Goal: Use online tool/utility: Utilize a website feature to perform a specific function

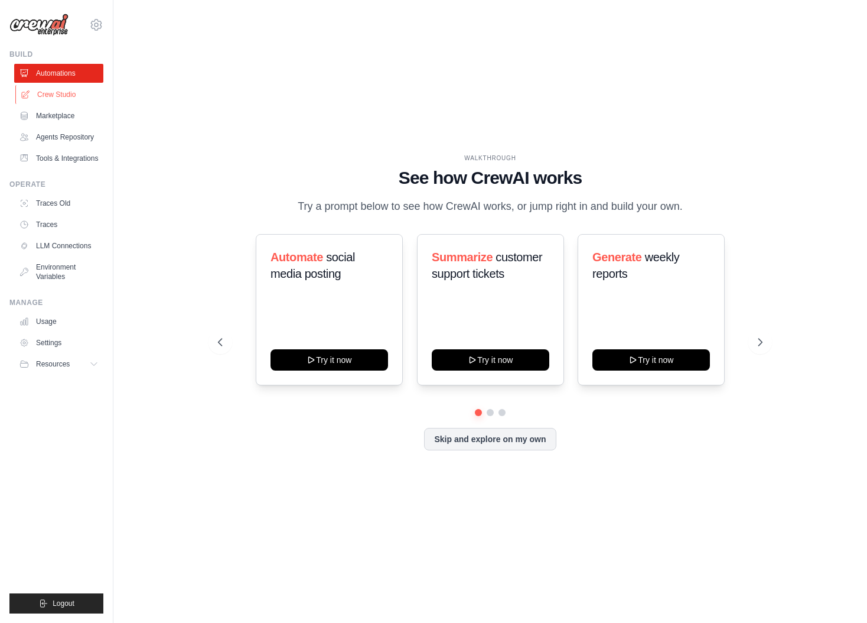
click at [51, 95] on link "Crew Studio" at bounding box center [59, 94] width 89 height 19
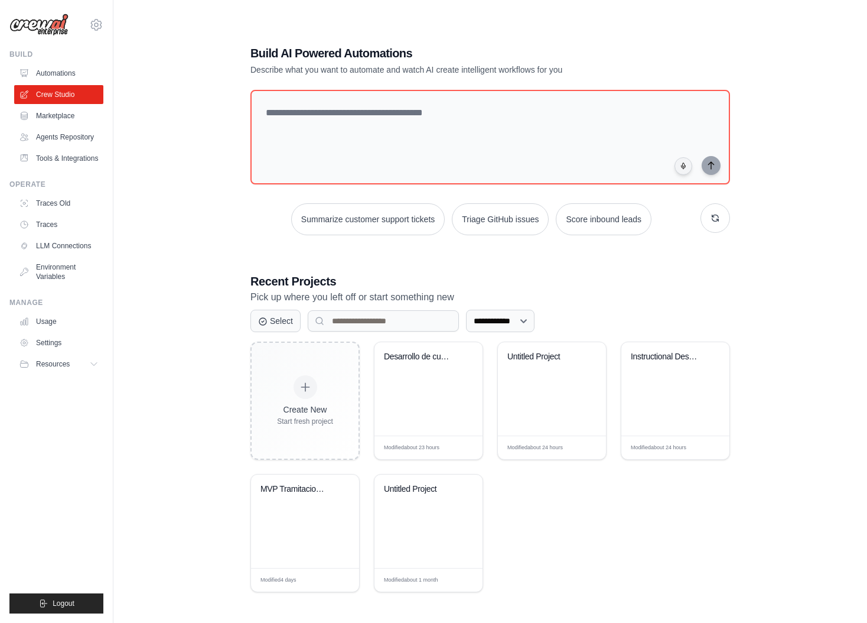
click at [226, 226] on div "**********" at bounding box center [490, 318] width 716 height 623
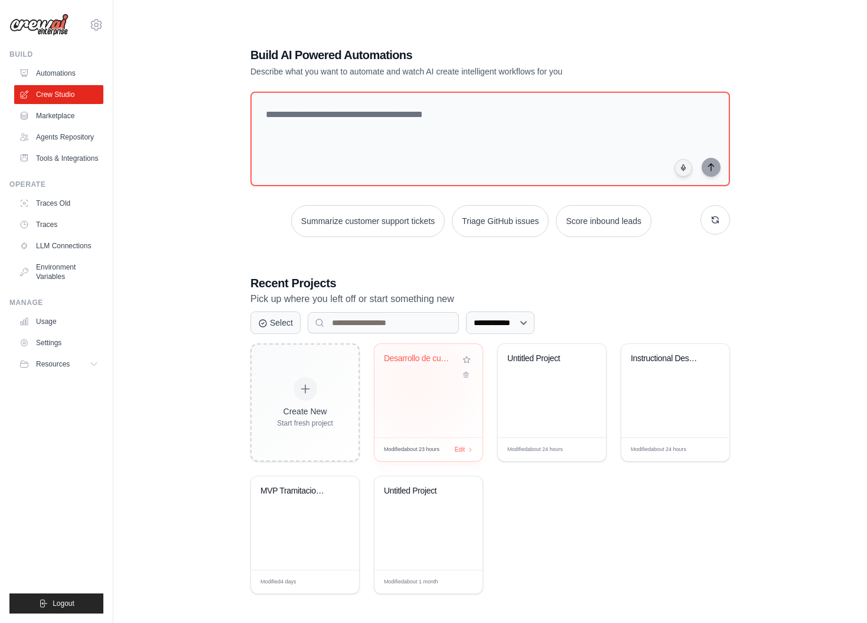
click at [416, 381] on div "Desarrollo de cursos de formacion" at bounding box center [429, 390] width 108 height 93
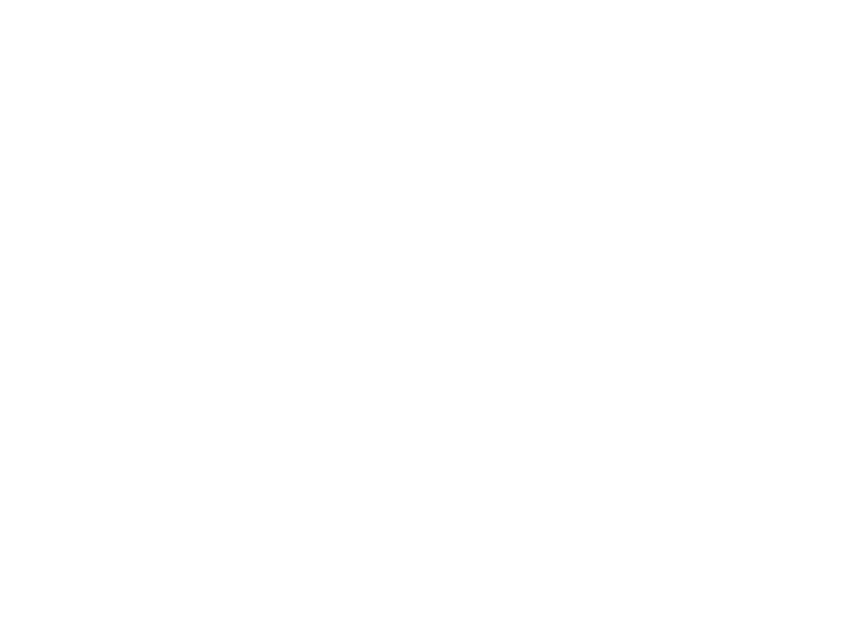
click at [419, 0] on html at bounding box center [433, 0] width 867 height 0
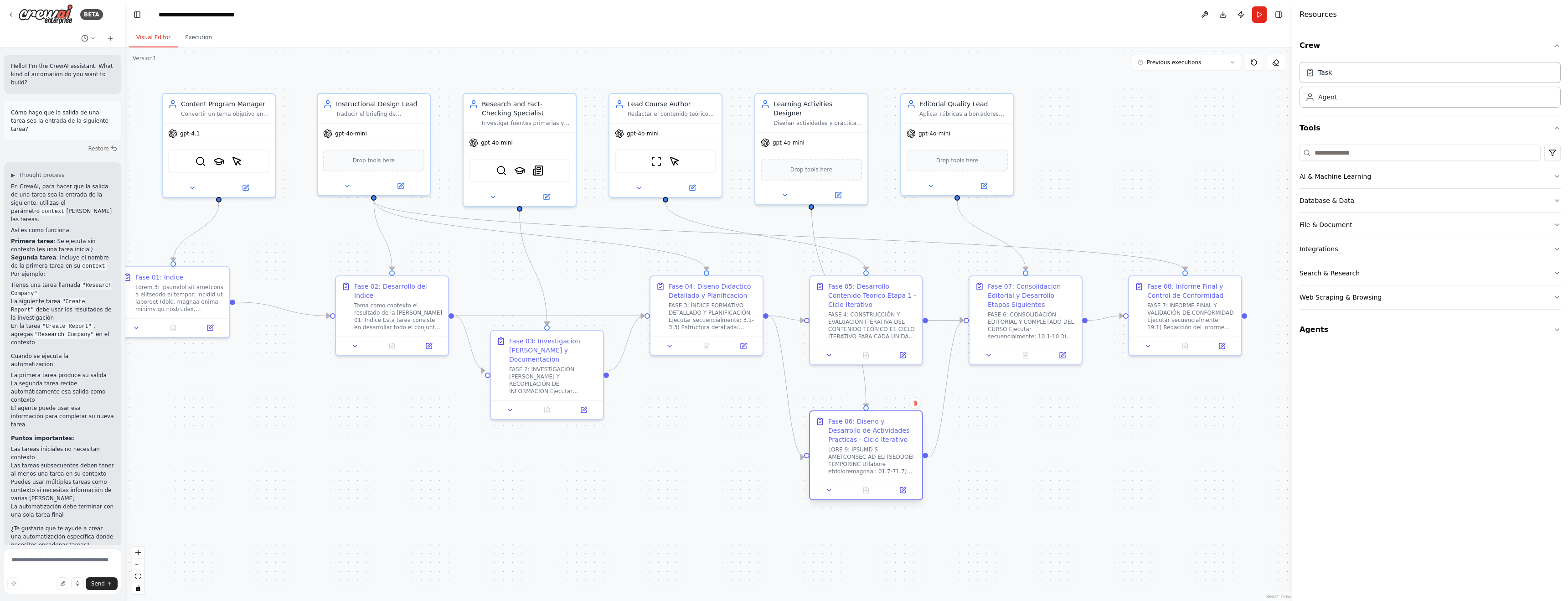
drag, startPoint x: 853, startPoint y: 363, endPoint x: 850, endPoint y: 415, distance: 52.1
click at [669, 415] on div "Fase 06: Diseno y Desarrollo de Actividades Practicas - Ciclo Iterativo" at bounding box center [866, 446] width 112 height 69
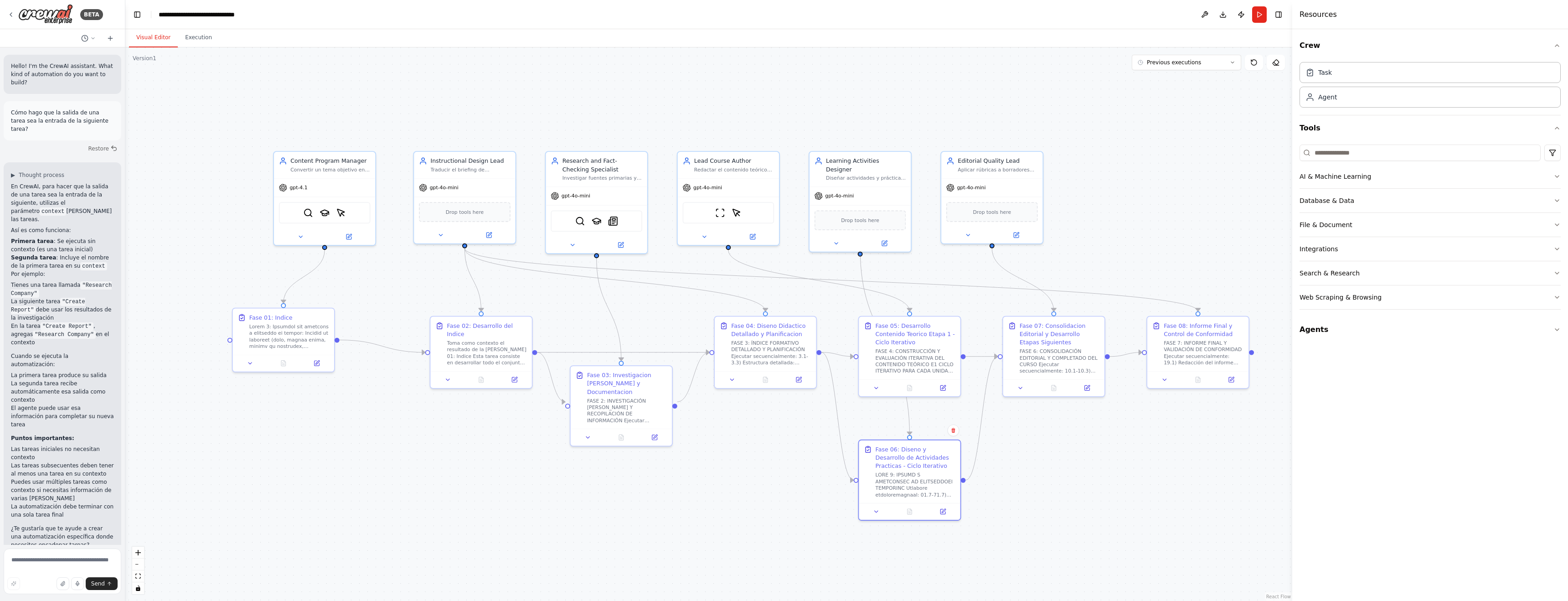
drag, startPoint x: 362, startPoint y: 424, endPoint x: 461, endPoint y: 449, distance: 102.1
click at [461, 449] on div ".deletable-edge-delete-btn { width: 20px; height: 20px; border: 0px solid #ffff…" at bounding box center [708, 323] width 1167 height 553
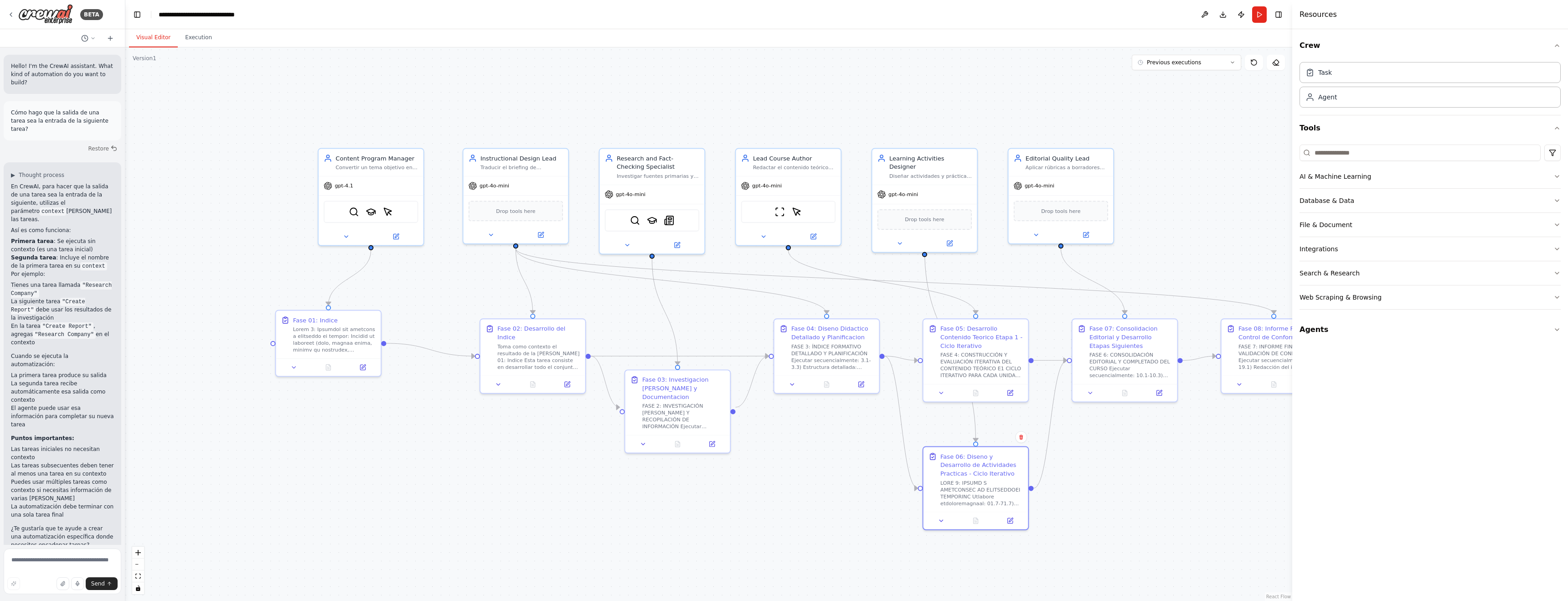
drag, startPoint x: 447, startPoint y: 424, endPoint x: 484, endPoint y: 422, distance: 37.1
click at [498, 425] on div ".deletable-edge-delete-btn { width: 20px; height: 20px; border: 0px solid #ffff…" at bounding box center [708, 323] width 1167 height 553
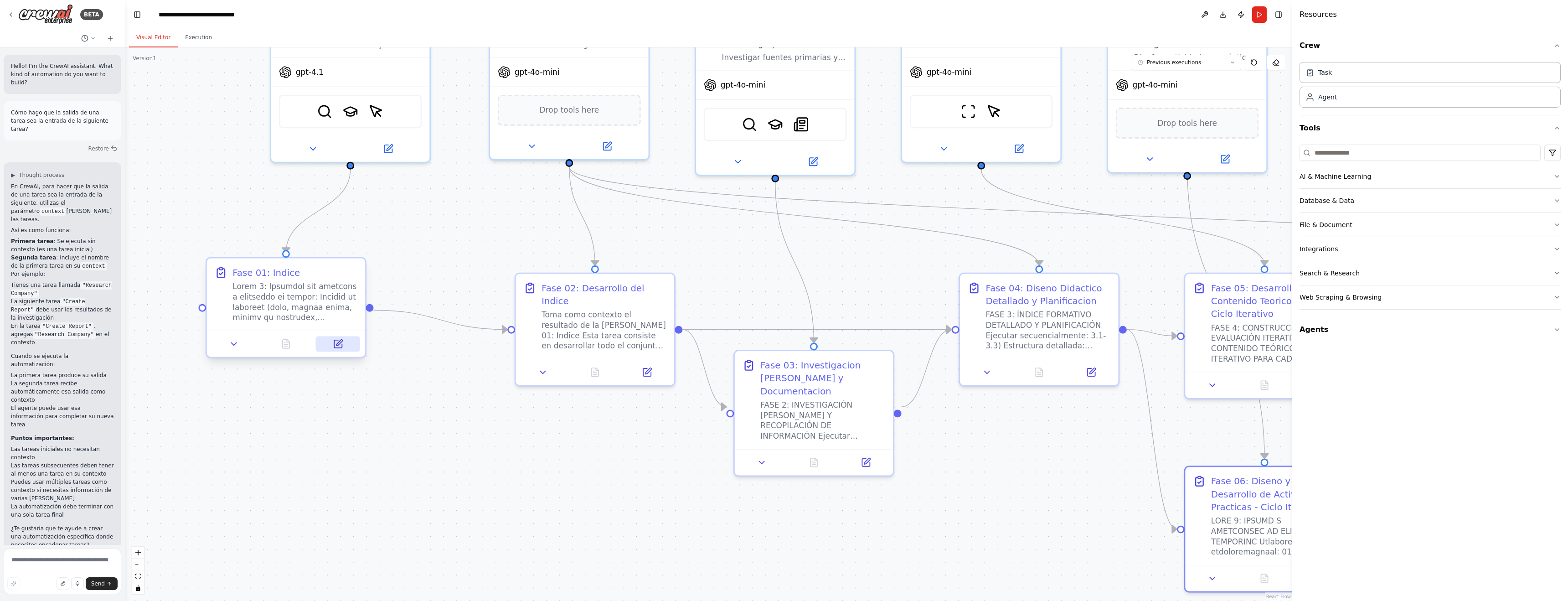
click at [339, 347] on icon at bounding box center [338, 344] width 8 height 8
select select "*****"
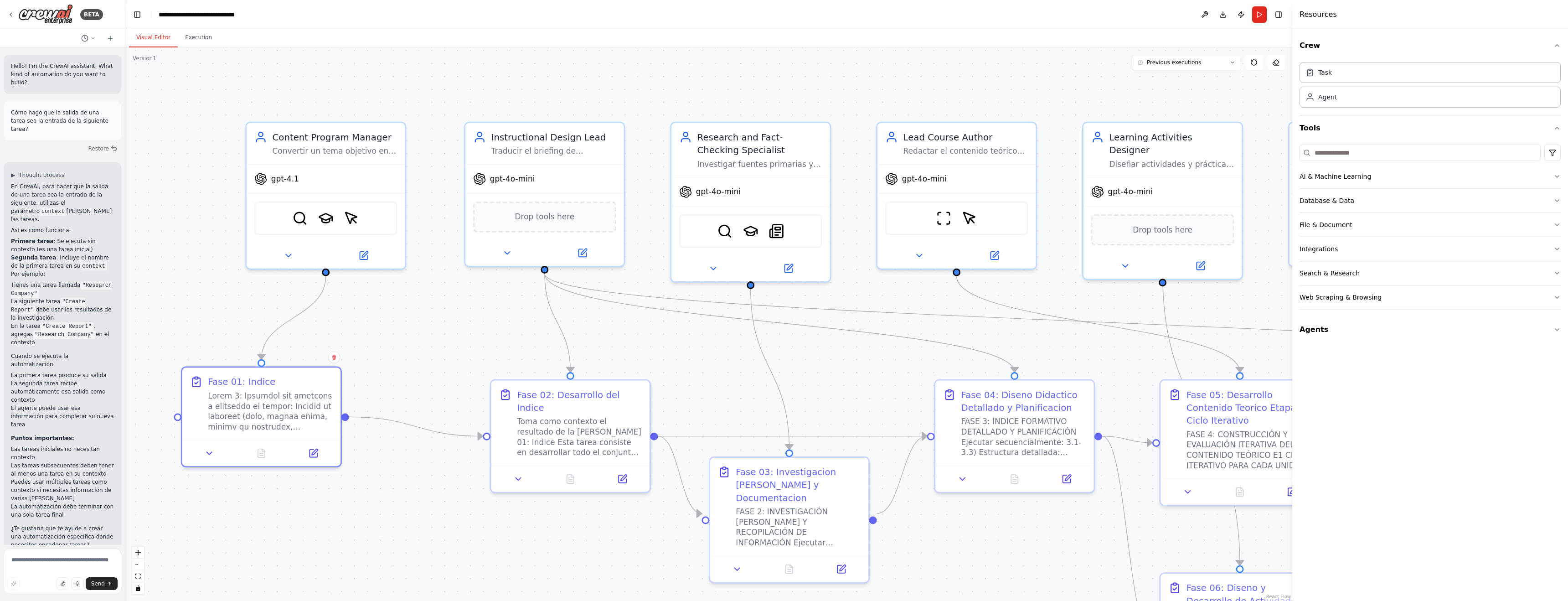
drag, startPoint x: 481, startPoint y: 214, endPoint x: 470, endPoint y: 289, distance: 75.8
click at [456, 321] on div ".deletable-edge-delete-btn { width: 20px; height: 20px; border: 0px solid #ffff…" at bounding box center [708, 323] width 1167 height 553
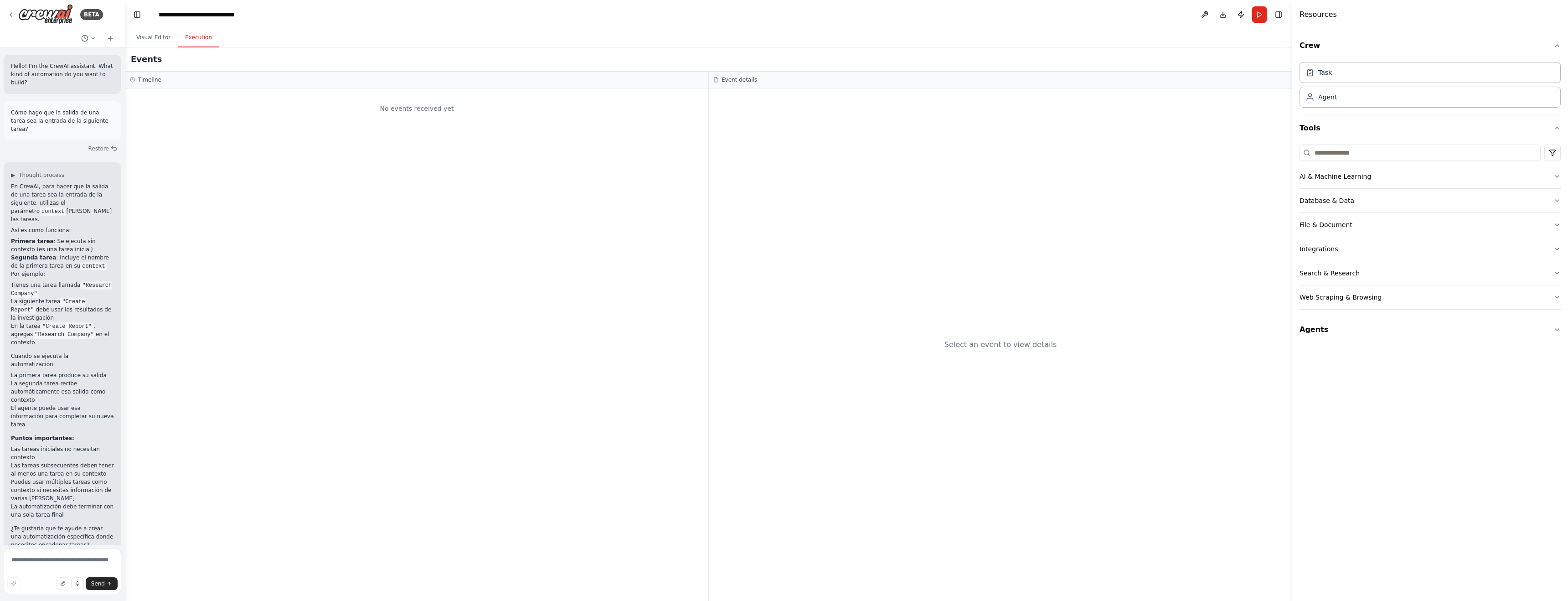
click at [195, 36] on button "Execution" at bounding box center [198, 38] width 42 height 19
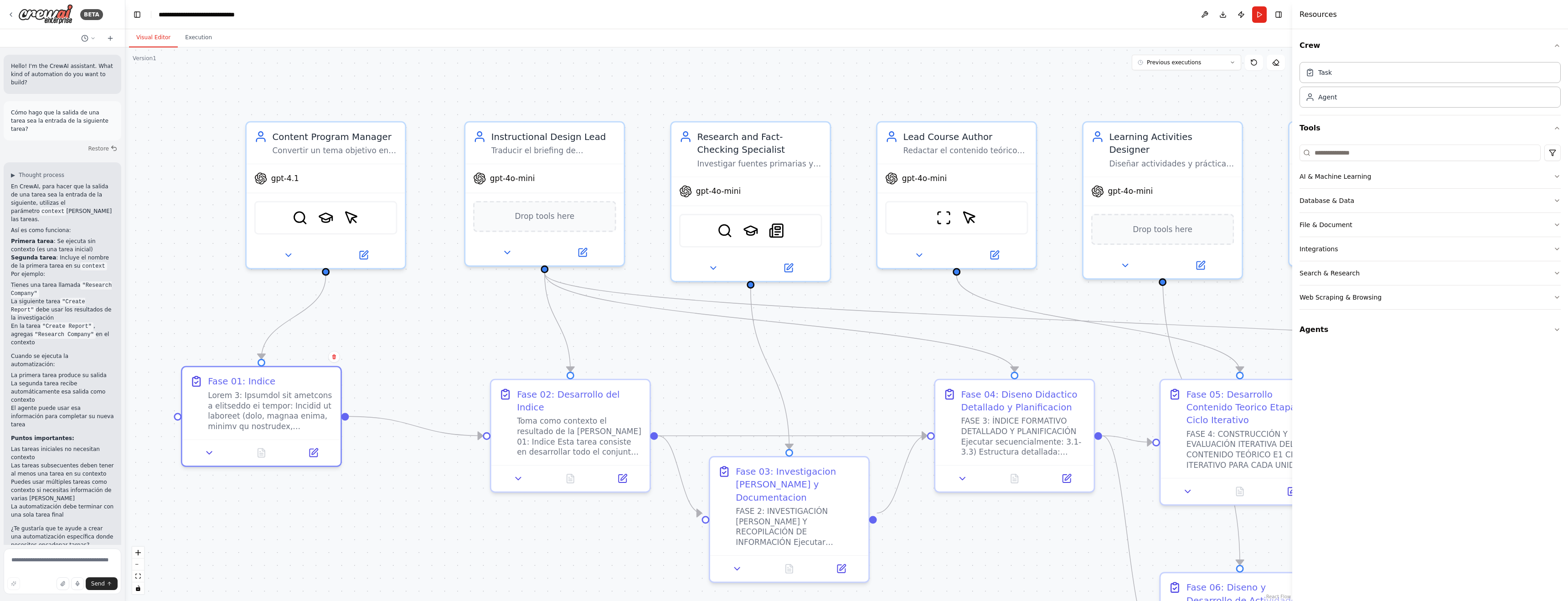
click at [155, 41] on button "Visual Editor" at bounding box center [153, 38] width 49 height 19
click at [669, 61] on icon at bounding box center [1232, 62] width 5 height 5
click at [669, 79] on div "22h 57m ago" at bounding box center [1192, 79] width 91 height 7
drag, startPoint x: 1153, startPoint y: 79, endPoint x: 1126, endPoint y: 73, distance: 27.7
click at [669, 79] on div "22h 57m ago" at bounding box center [1192, 79] width 91 height 7
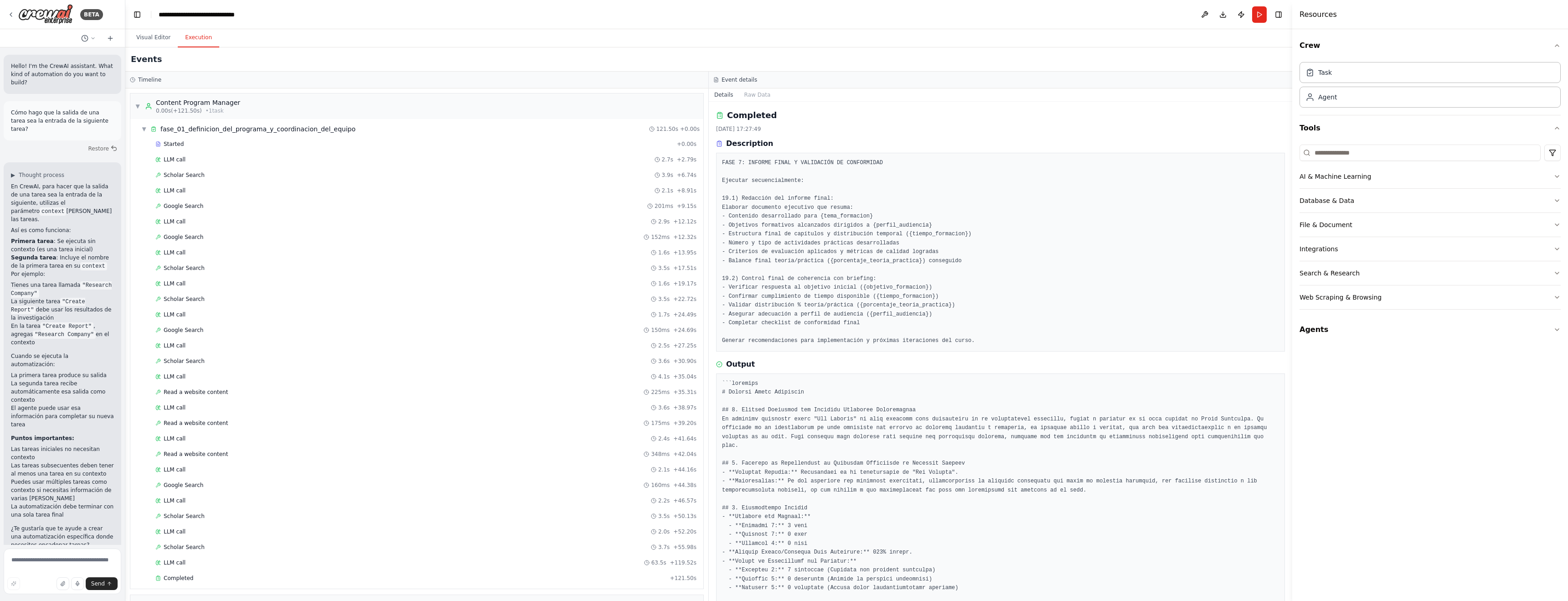
click at [194, 40] on button "Execution" at bounding box center [198, 38] width 42 height 19
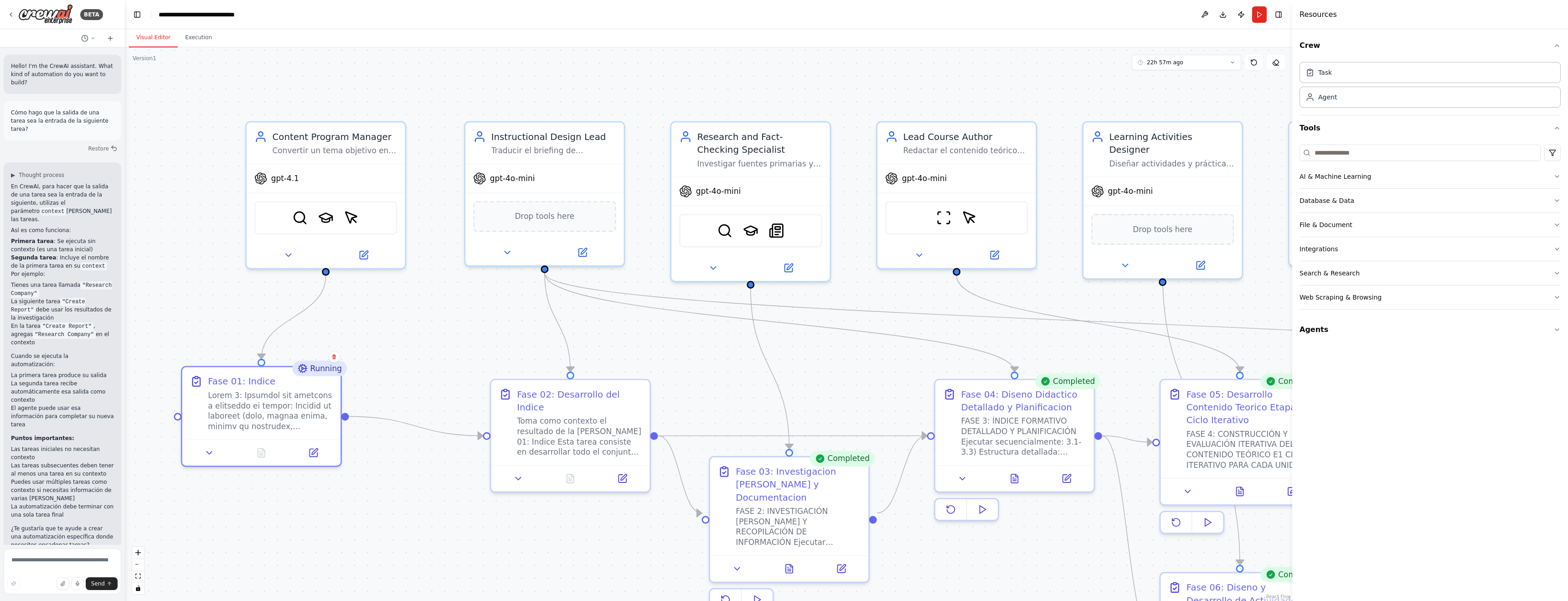
click at [155, 39] on button "Visual Editor" at bounding box center [153, 38] width 49 height 19
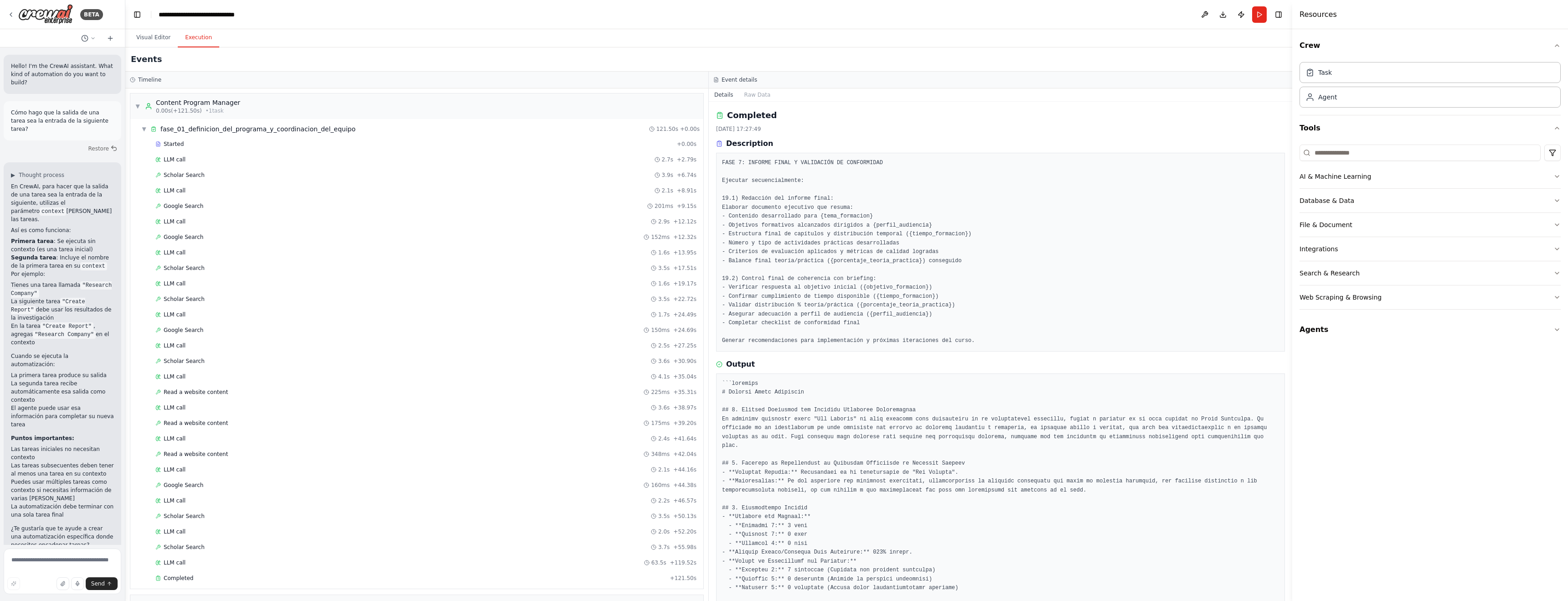
click at [192, 39] on button "Execution" at bounding box center [198, 38] width 42 height 19
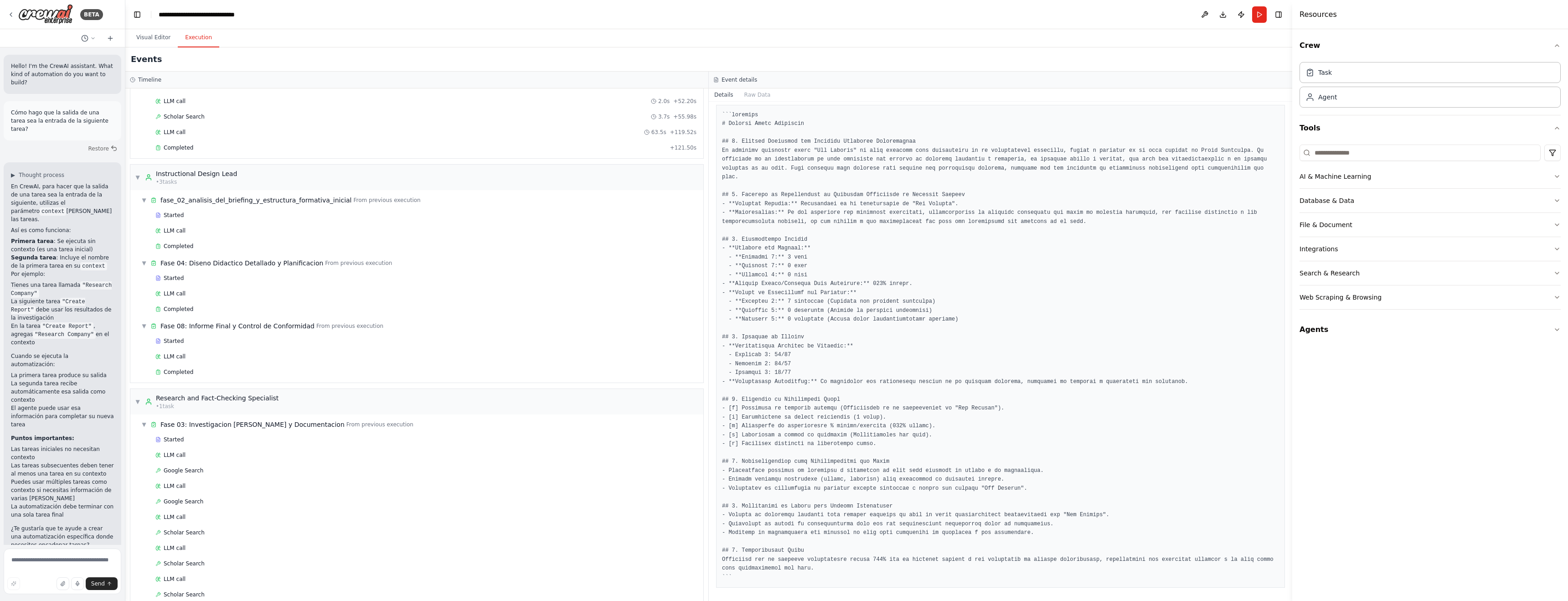
scroll to position [267, 0]
click at [669, 177] on icon "button" at bounding box center [1557, 176] width 4 height 2
click at [669, 178] on icon "button" at bounding box center [1556, 176] width 7 height 7
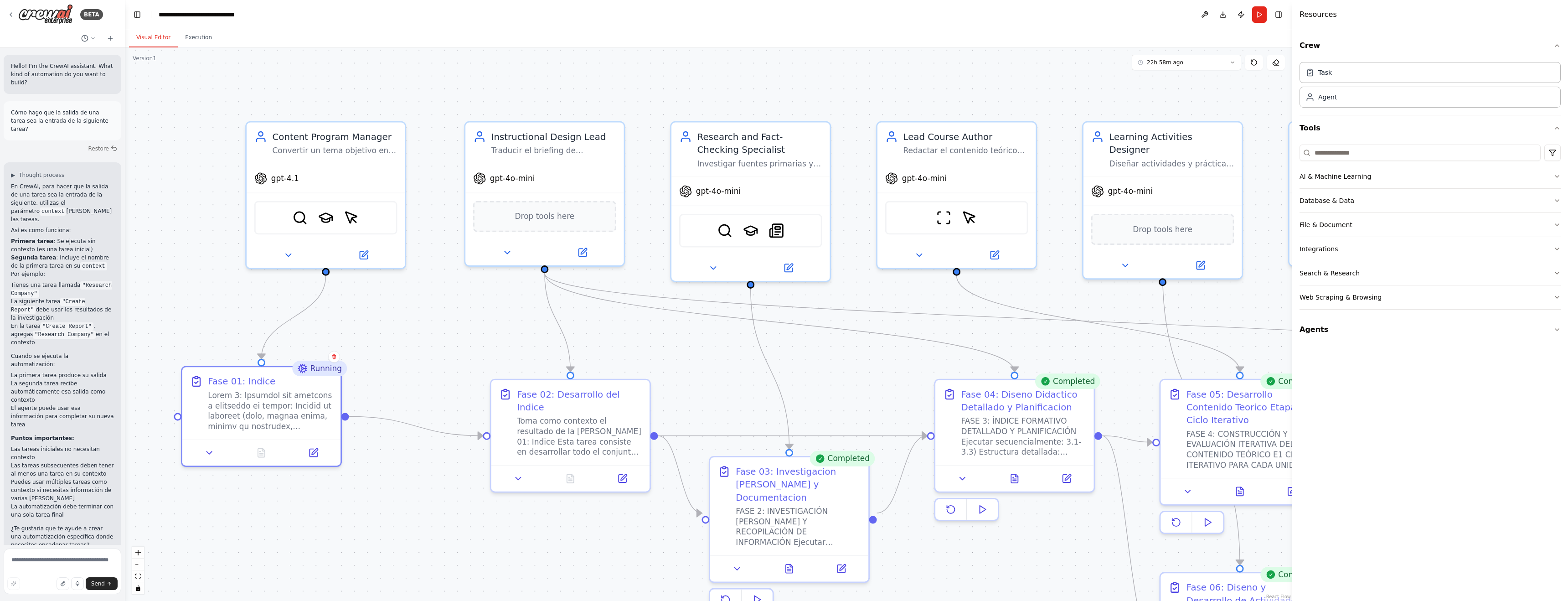
click at [158, 39] on button "Visual Editor" at bounding box center [153, 38] width 49 height 19
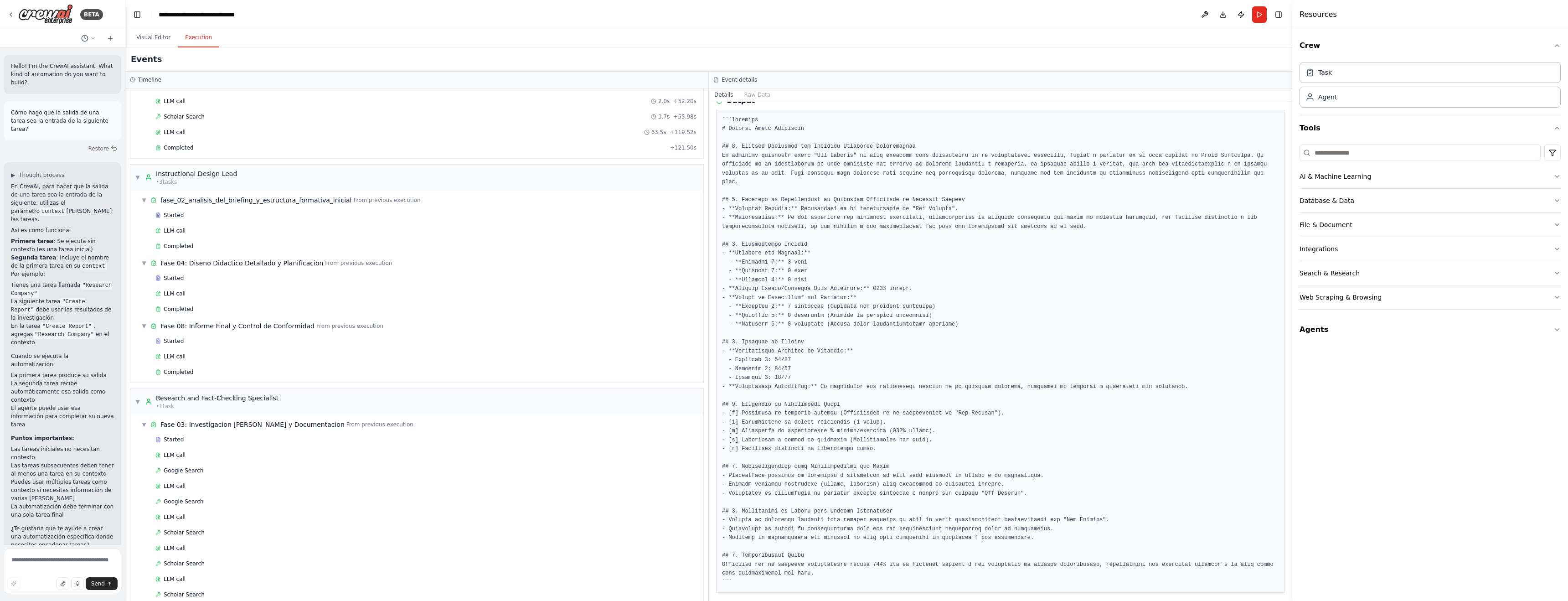
click at [200, 39] on button "Execution" at bounding box center [198, 38] width 42 height 19
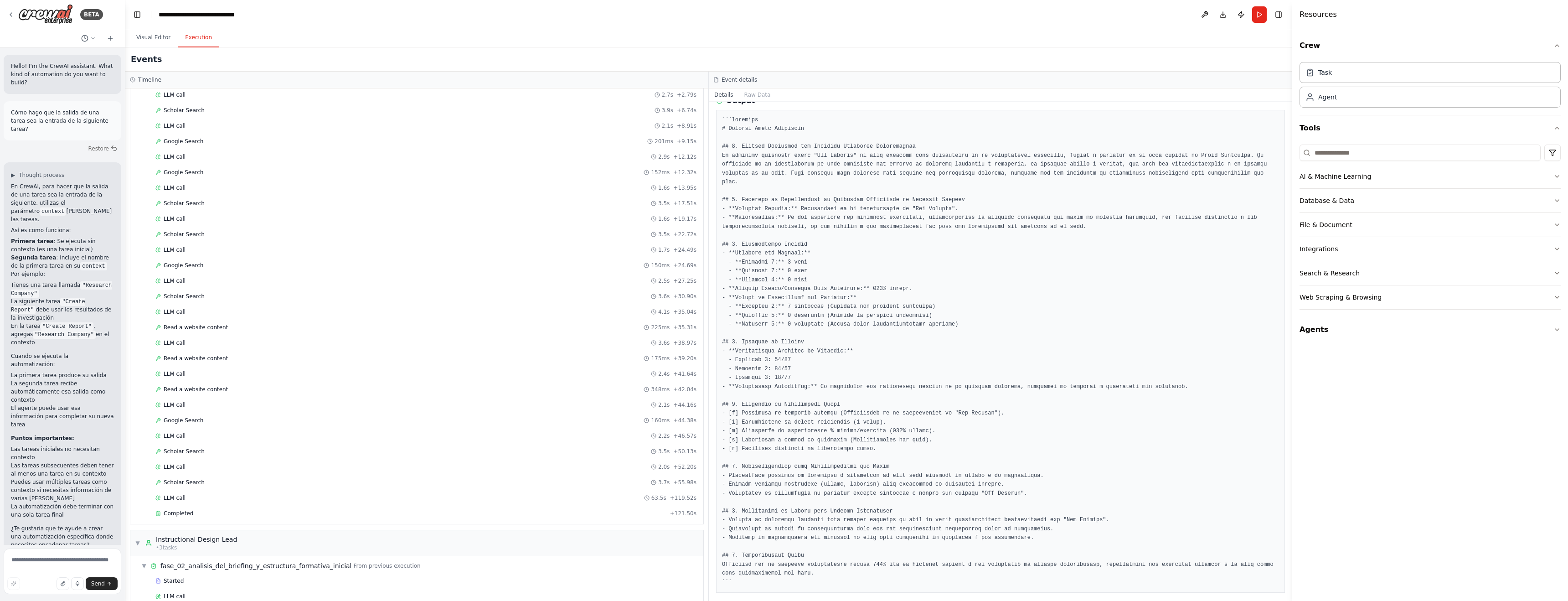
scroll to position [0, 0]
click at [669, 94] on button "Raw Data" at bounding box center [758, 95] width 37 height 13
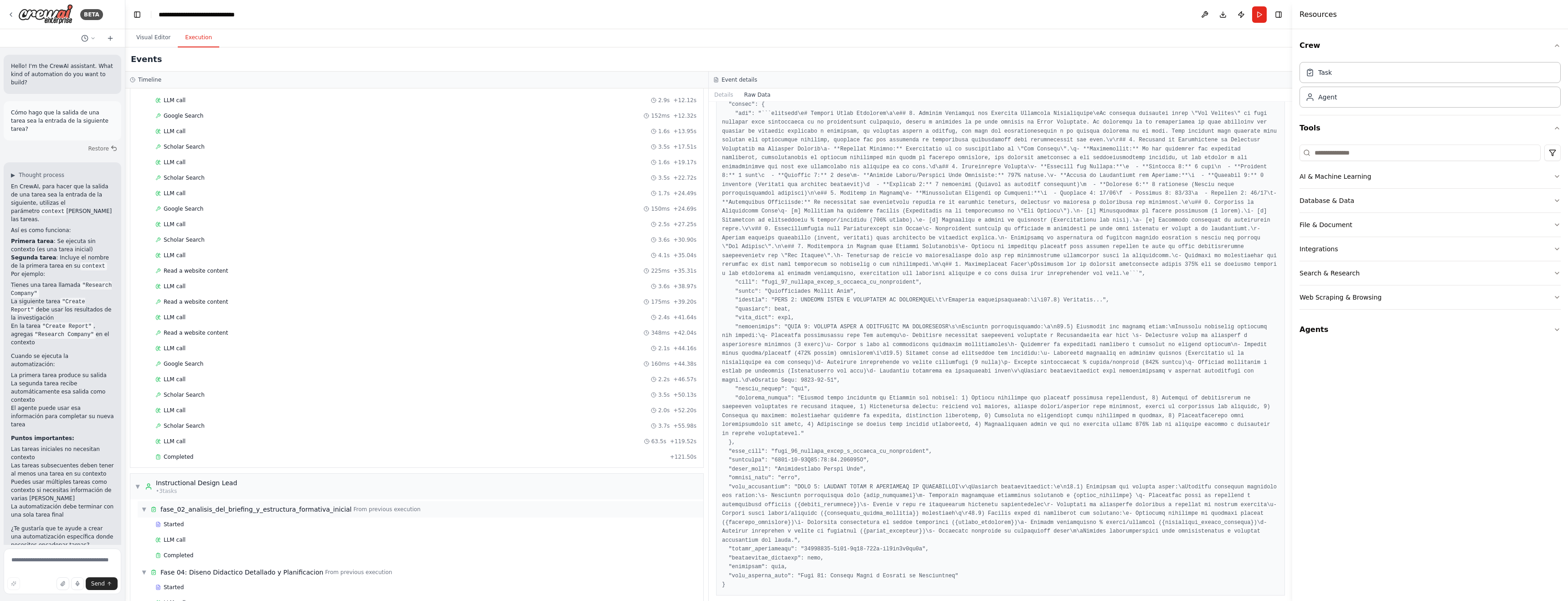
scroll to position [145, 0]
click at [184, 432] on span "Completed" at bounding box center [178, 433] width 29 height 7
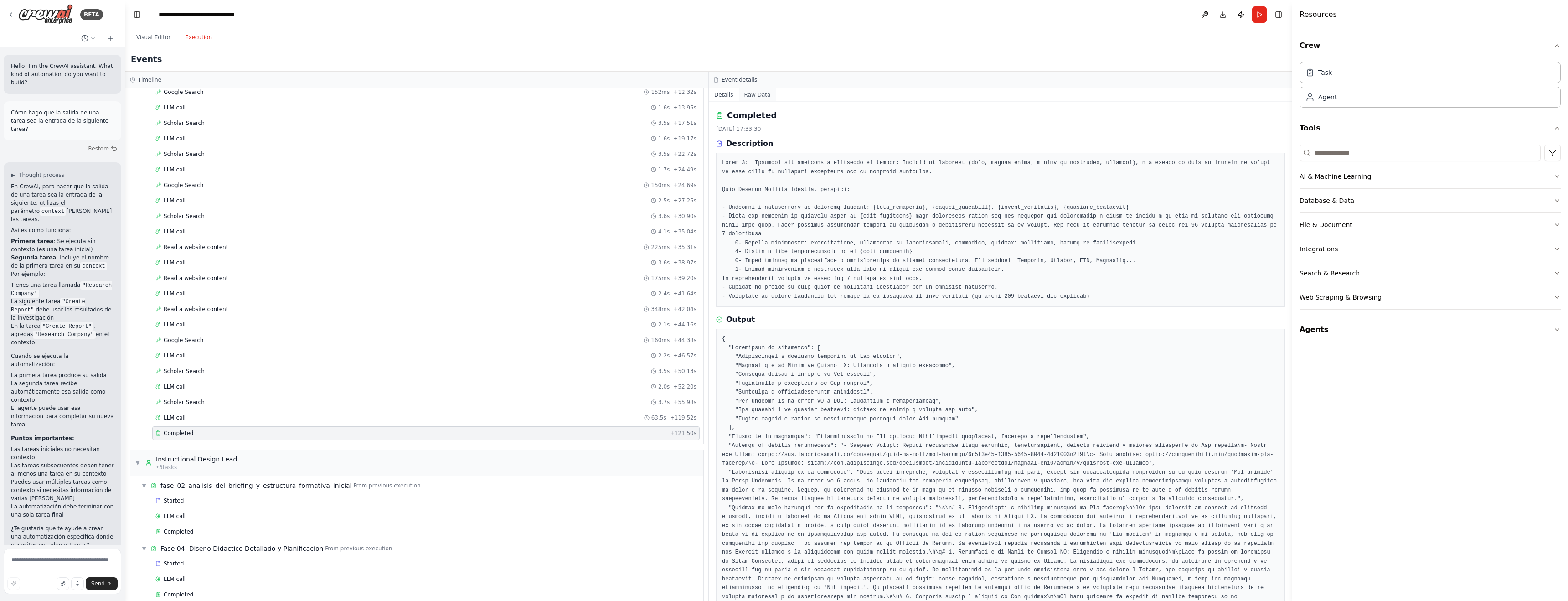
click at [669, 94] on button "Raw Data" at bounding box center [758, 95] width 37 height 13
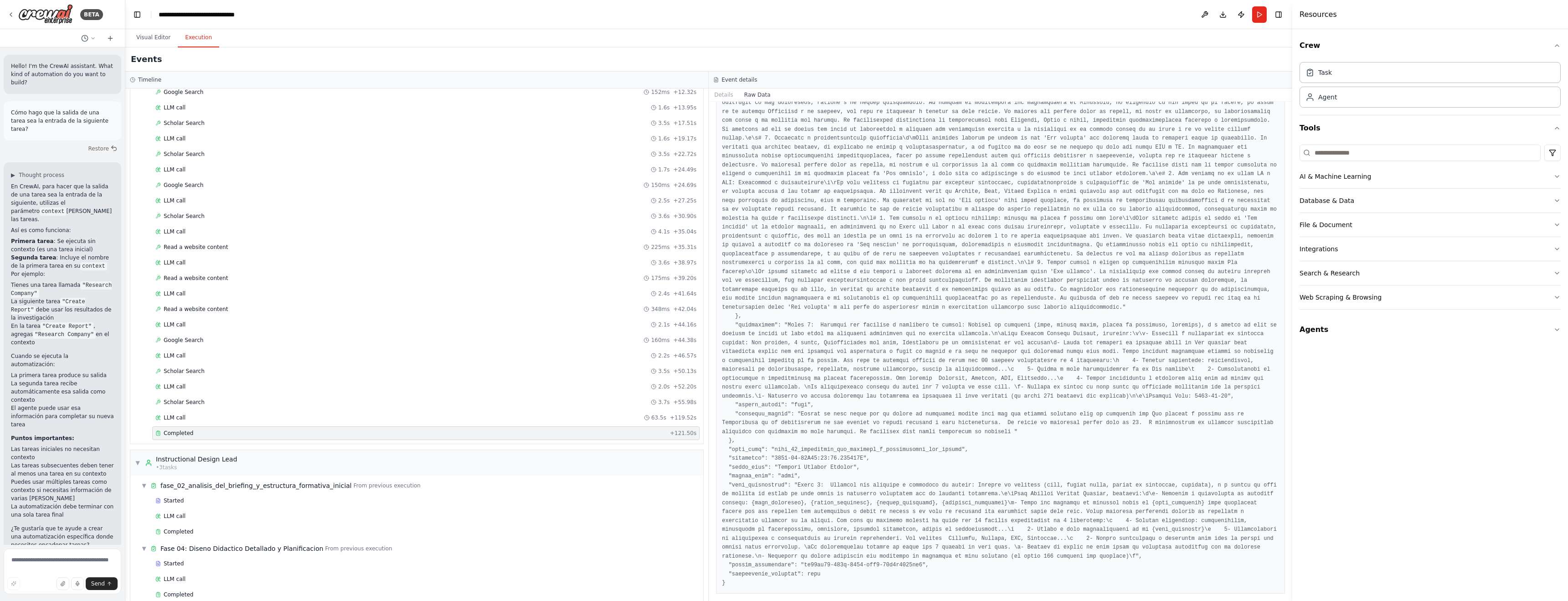
scroll to position [869, 0]
click at [669, 95] on button "Details" at bounding box center [724, 95] width 30 height 13
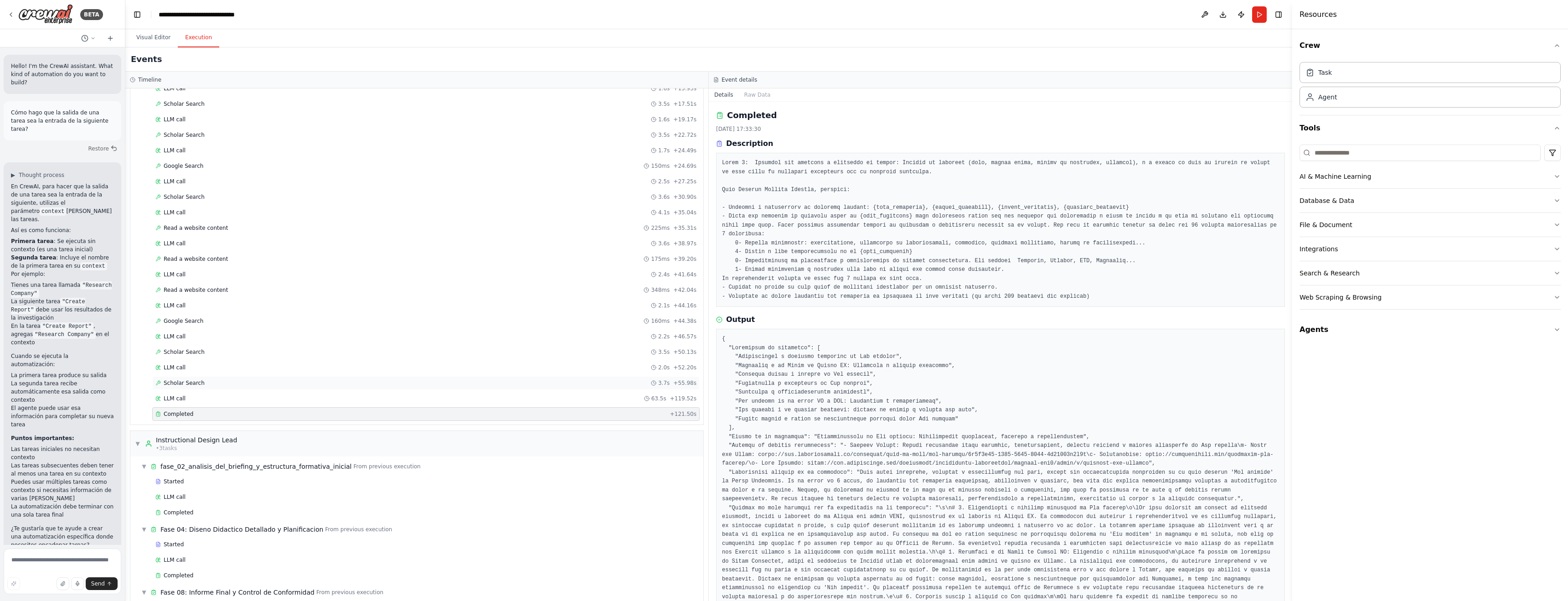
scroll to position [167, 0]
click at [669, 94] on button "Raw Data" at bounding box center [758, 95] width 37 height 13
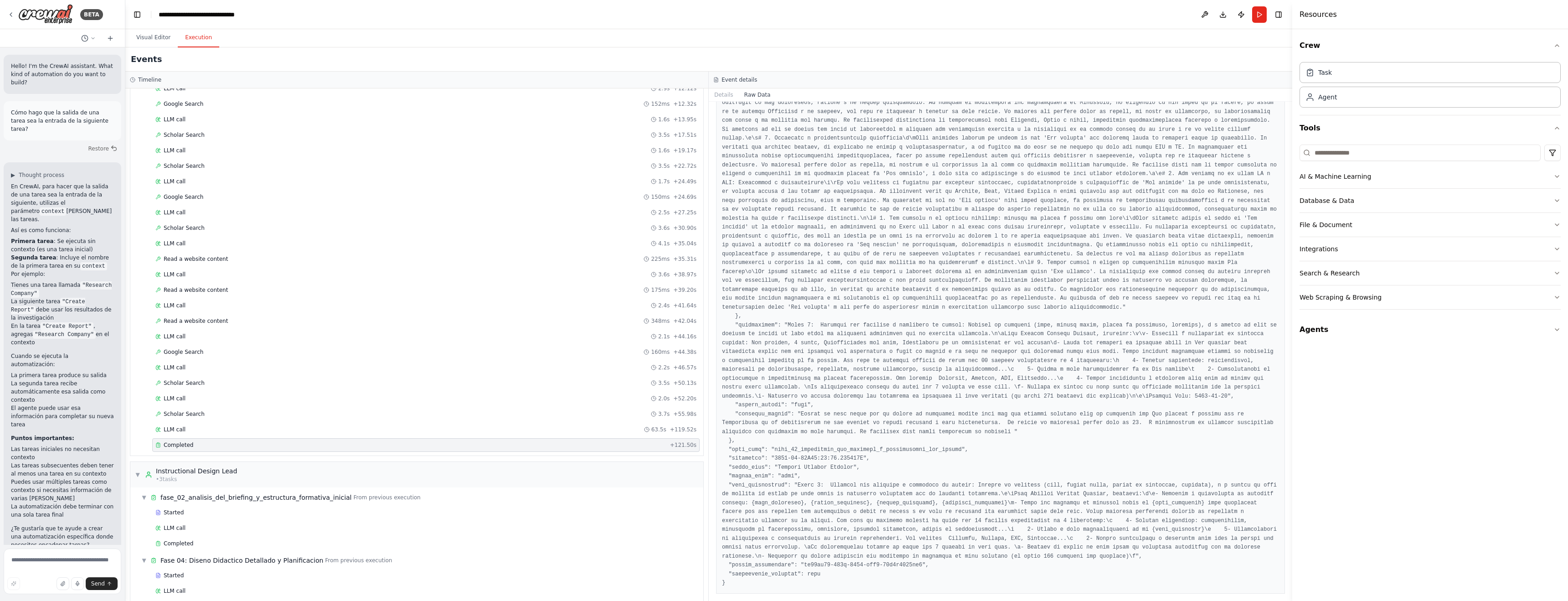
scroll to position [139, 0]
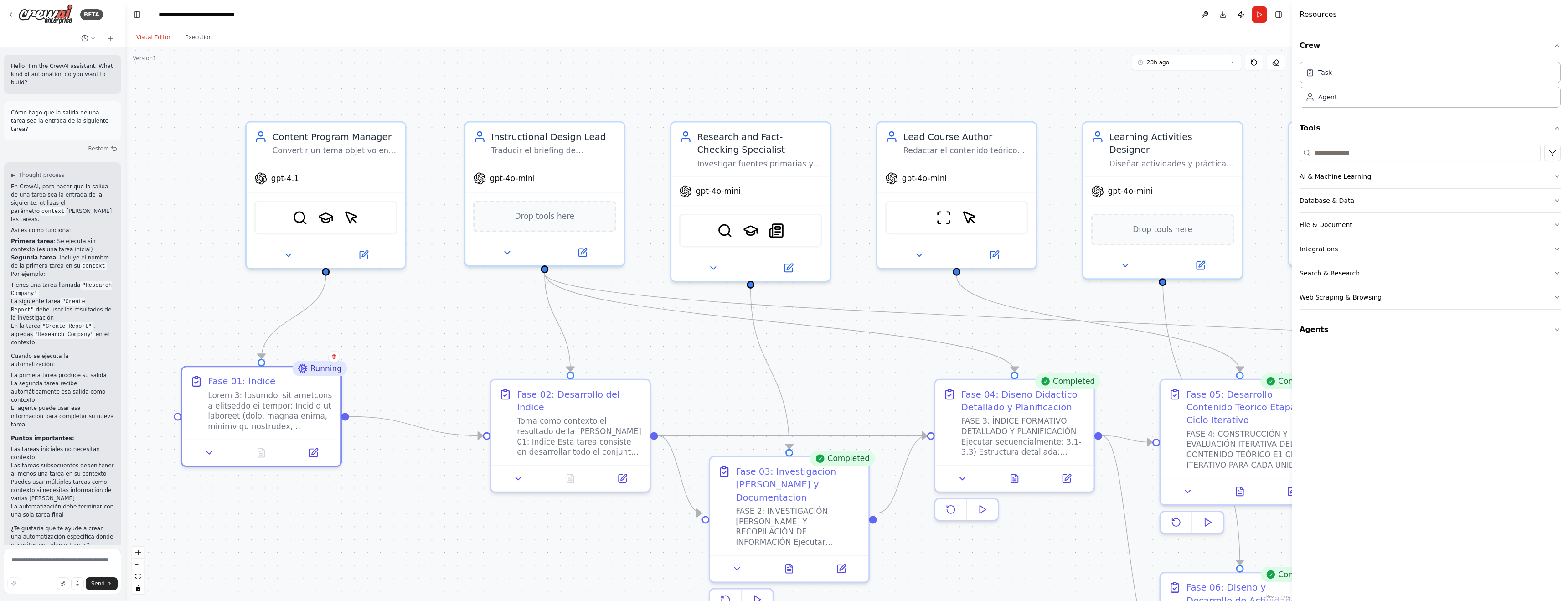
click at [154, 39] on button "Visual Editor" at bounding box center [153, 38] width 49 height 19
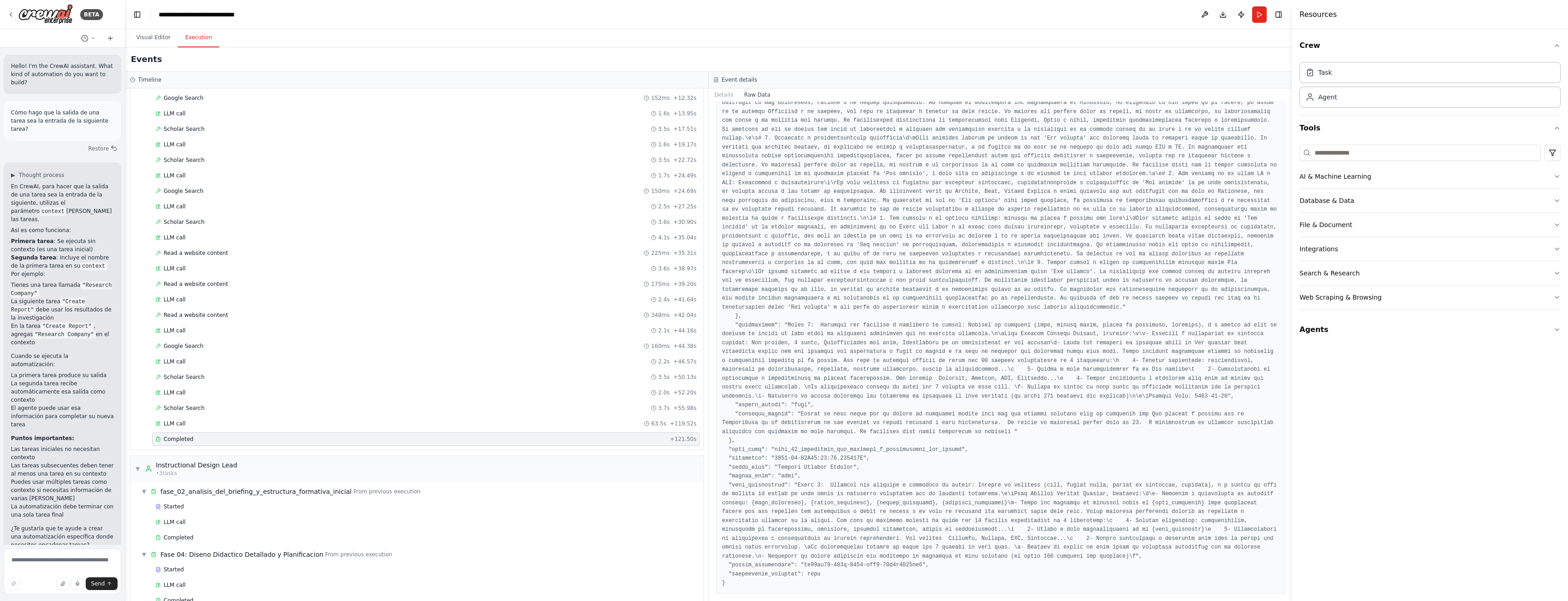
click at [192, 39] on button "Execution" at bounding box center [198, 38] width 42 height 19
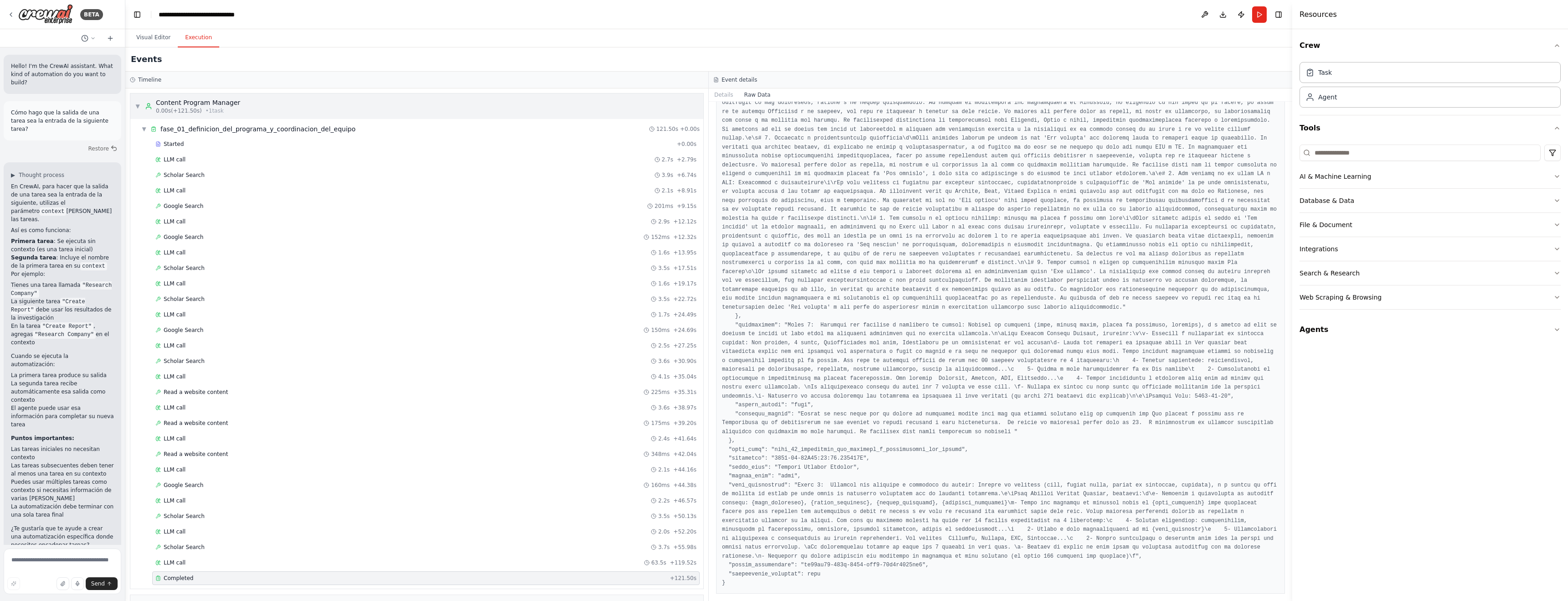
click at [194, 109] on span "0.00s (+121.50s)" at bounding box center [179, 110] width 46 height 7
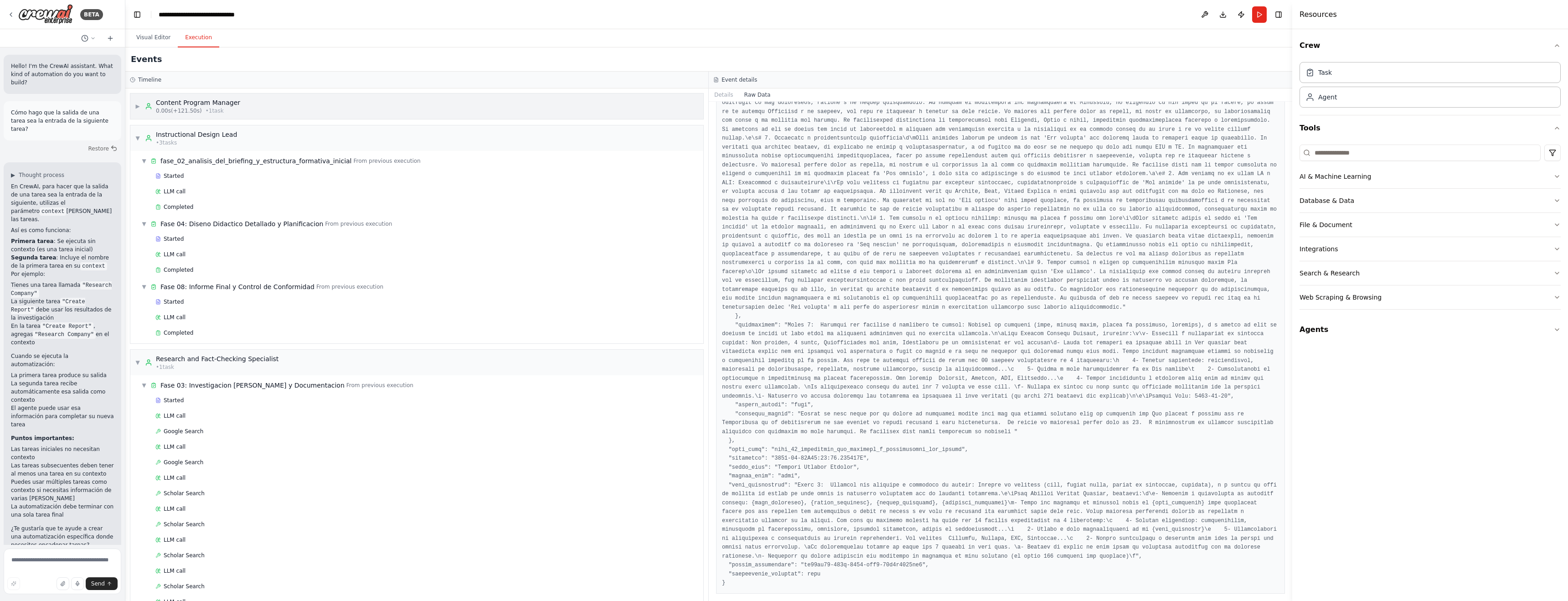
click at [139, 106] on span "▶" at bounding box center [137, 106] width 5 height 7
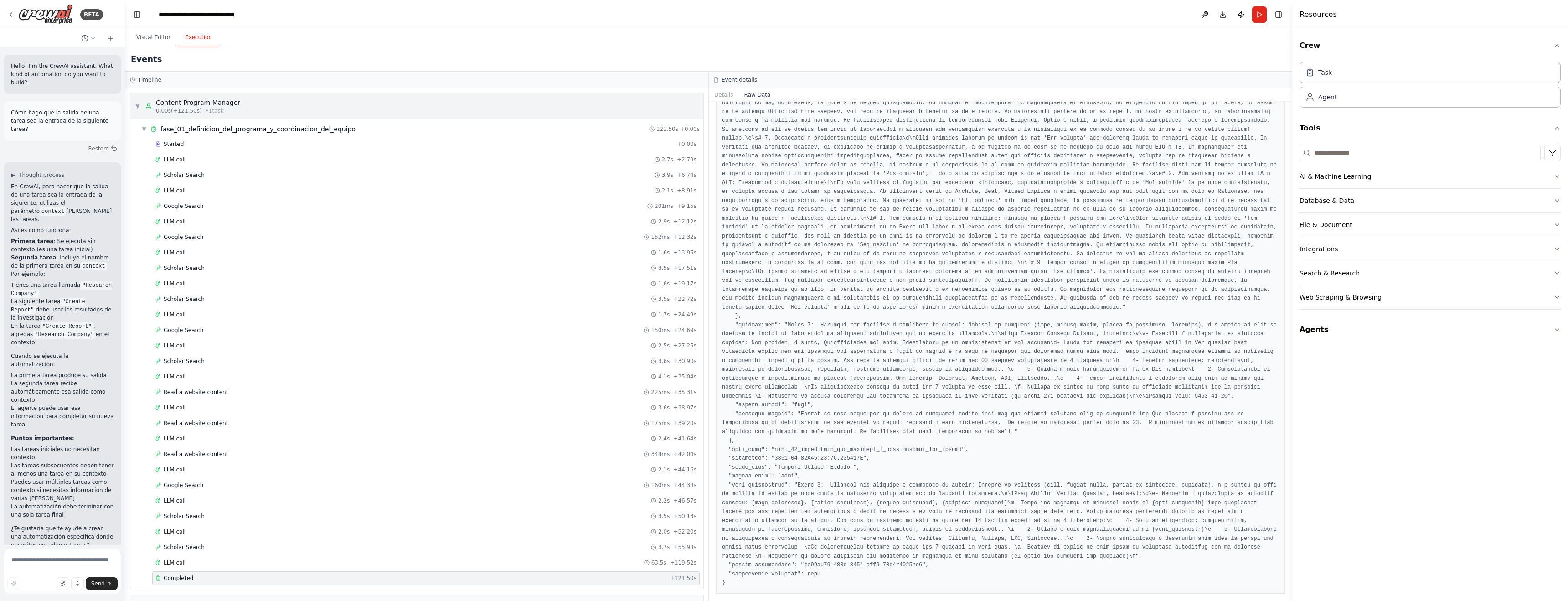
click at [139, 106] on span "▼" at bounding box center [137, 106] width 5 height 7
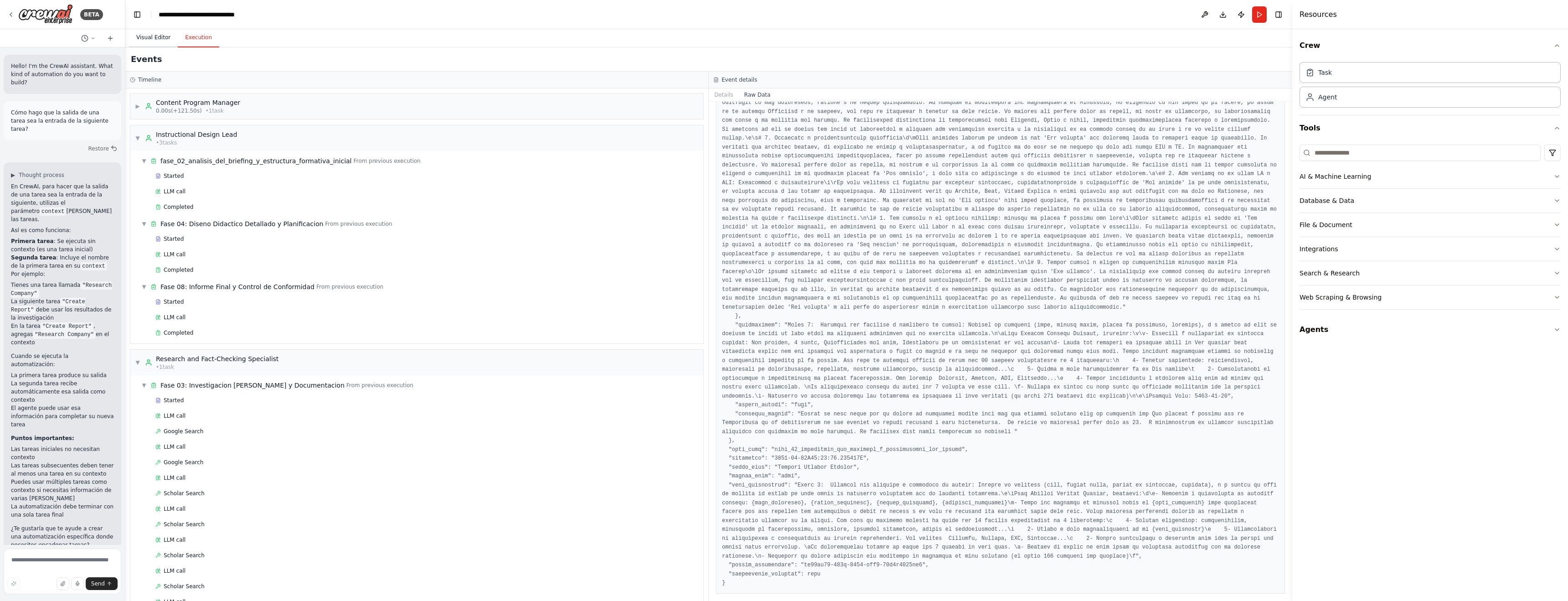
click at [137, 38] on button "Visual Editor" at bounding box center [153, 38] width 49 height 19
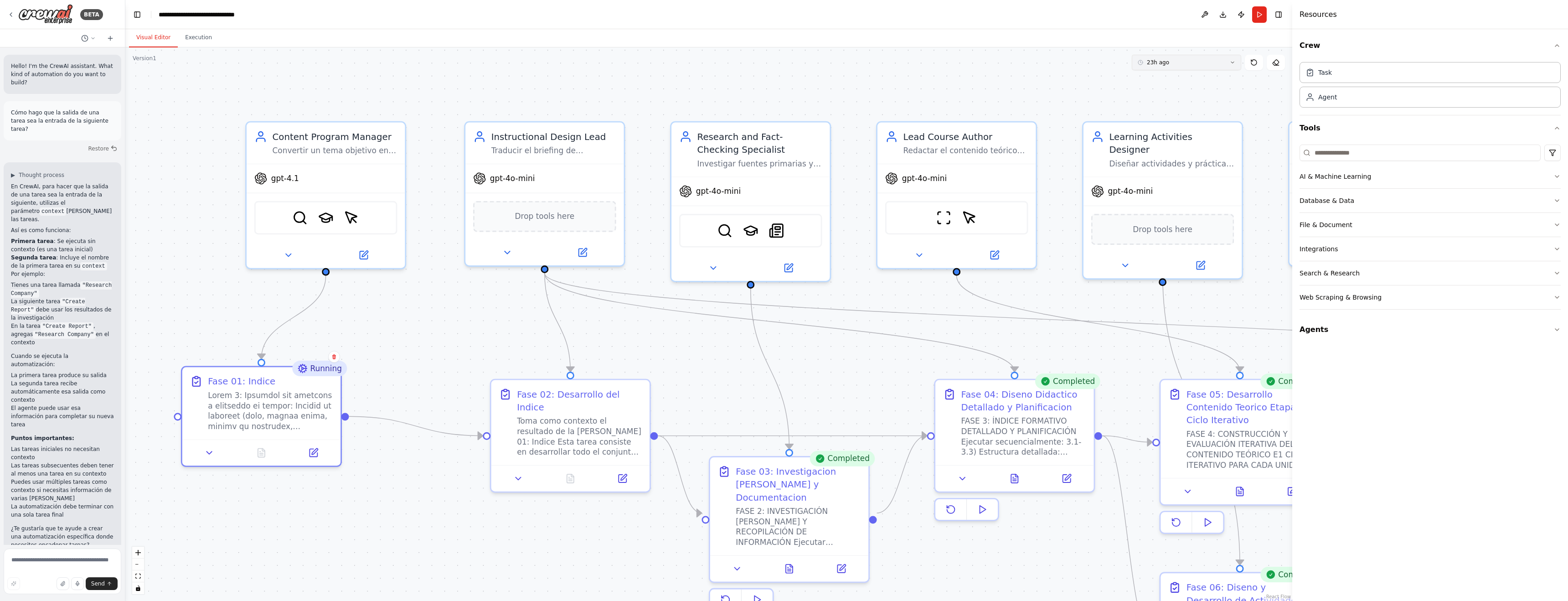
click at [669, 62] on button "23h ago" at bounding box center [1187, 62] width 110 height 15
click at [669, 107] on div "23h 11m ago" at bounding box center [1192, 109] width 91 height 7
